Goal: Task Accomplishment & Management: Use online tool/utility

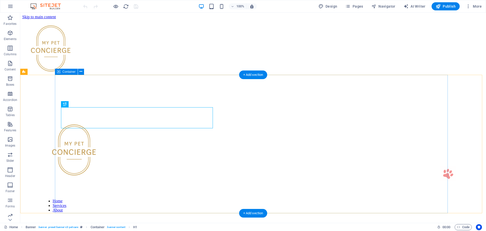
scroll to position [175, 0]
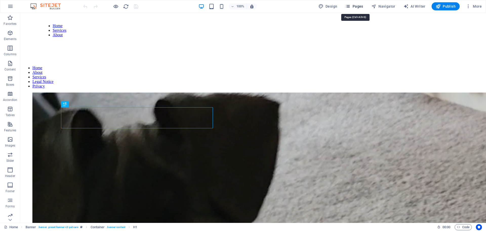
click at [352, 6] on span "Pages" at bounding box center [354, 6] width 18 height 5
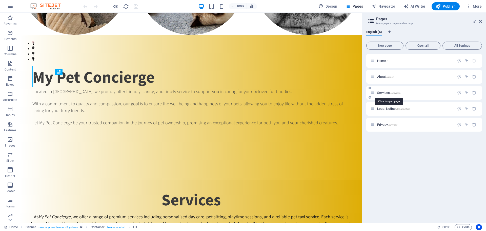
click at [383, 92] on span "Services /services" at bounding box center [388, 93] width 23 height 4
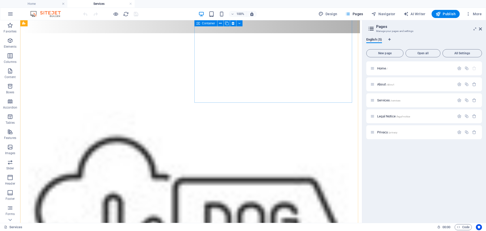
scroll to position [380, 0]
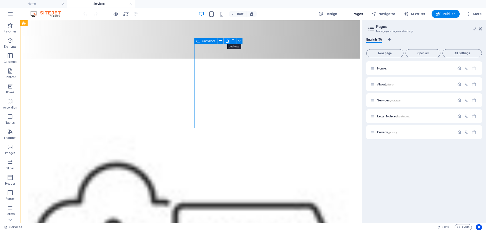
click at [228, 41] on icon at bounding box center [227, 40] width 4 height 5
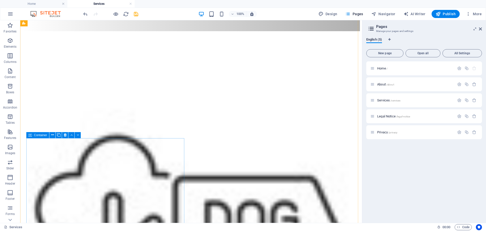
scroll to position [431, 0]
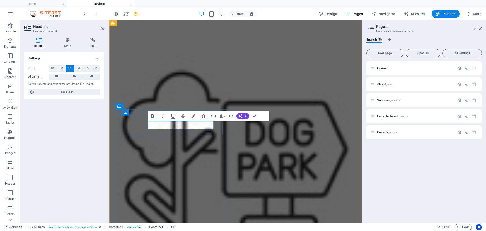
scroll to position [452, 0]
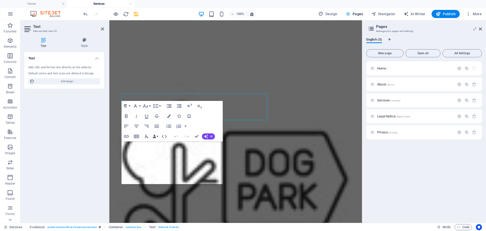
scroll to position [452, 0]
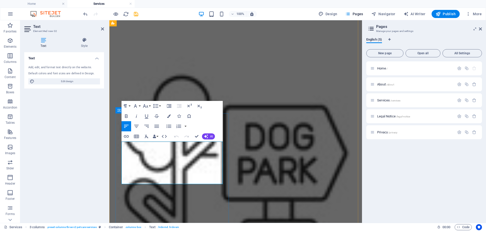
drag, startPoint x: 164, startPoint y: 181, endPoint x: 122, endPoint y: 144, distance: 55.6
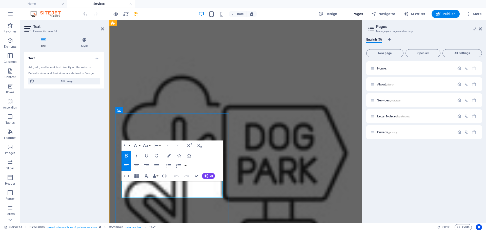
drag, startPoint x: 184, startPoint y: 183, endPoint x: 155, endPoint y: 183, distance: 28.9
click at [372, 199] on div "Home / About /about Services /services Legal Notice /legal-notice Privacy /priv…" at bounding box center [424, 139] width 116 height 157
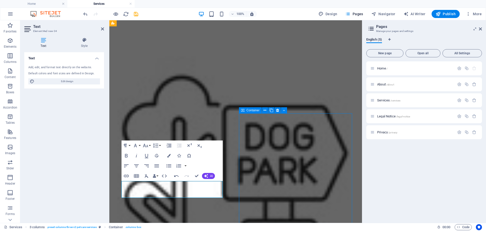
scroll to position [426, 0]
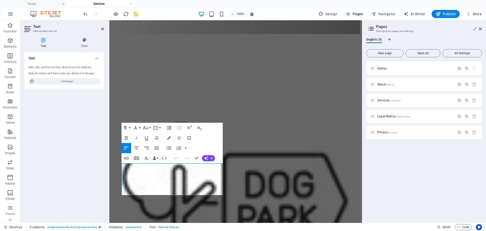
scroll to position [431, 0]
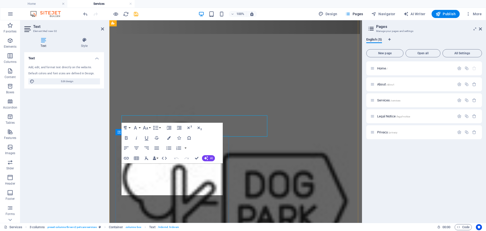
scroll to position [431, 0]
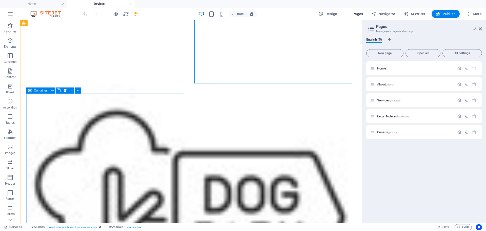
scroll to position [455, 0]
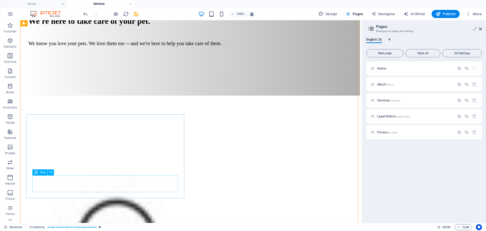
scroll to position [379, 0]
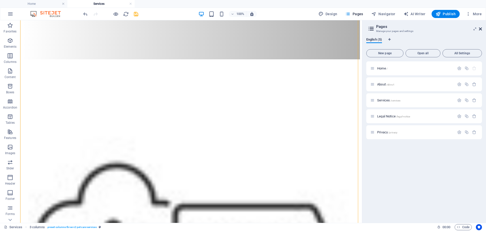
click at [481, 30] on icon at bounding box center [480, 29] width 3 height 4
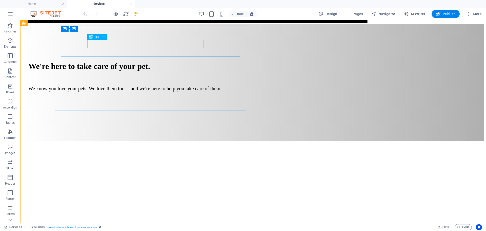
scroll to position [222, 0]
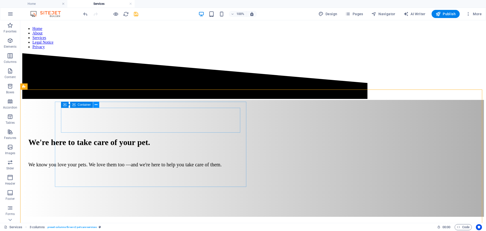
click at [97, 103] on icon at bounding box center [96, 104] width 3 height 5
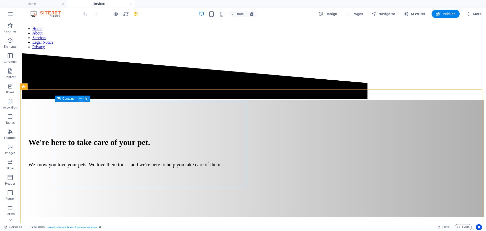
click at [80, 99] on icon at bounding box center [81, 98] width 3 height 5
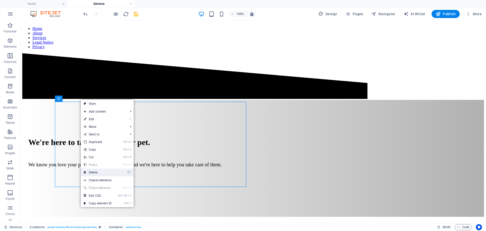
click at [93, 172] on link "⌦ Delete" at bounding box center [98, 172] width 34 height 8
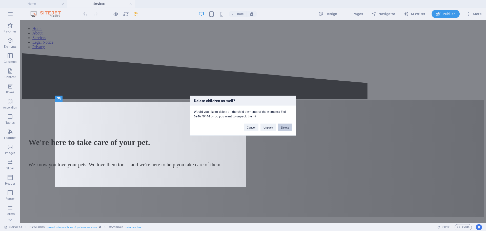
click at [286, 126] on button "Delete" at bounding box center [285, 127] width 14 height 8
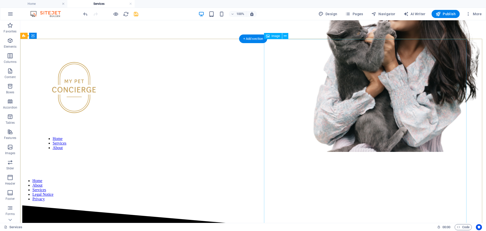
scroll to position [0, 0]
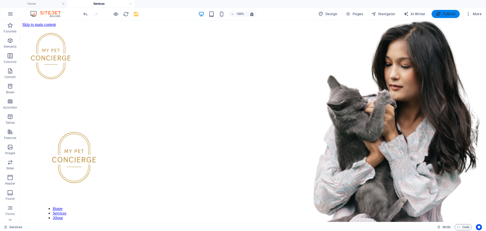
click at [448, 13] on span "Publish" at bounding box center [446, 13] width 20 height 5
